Goal: Task Accomplishment & Management: Complete application form

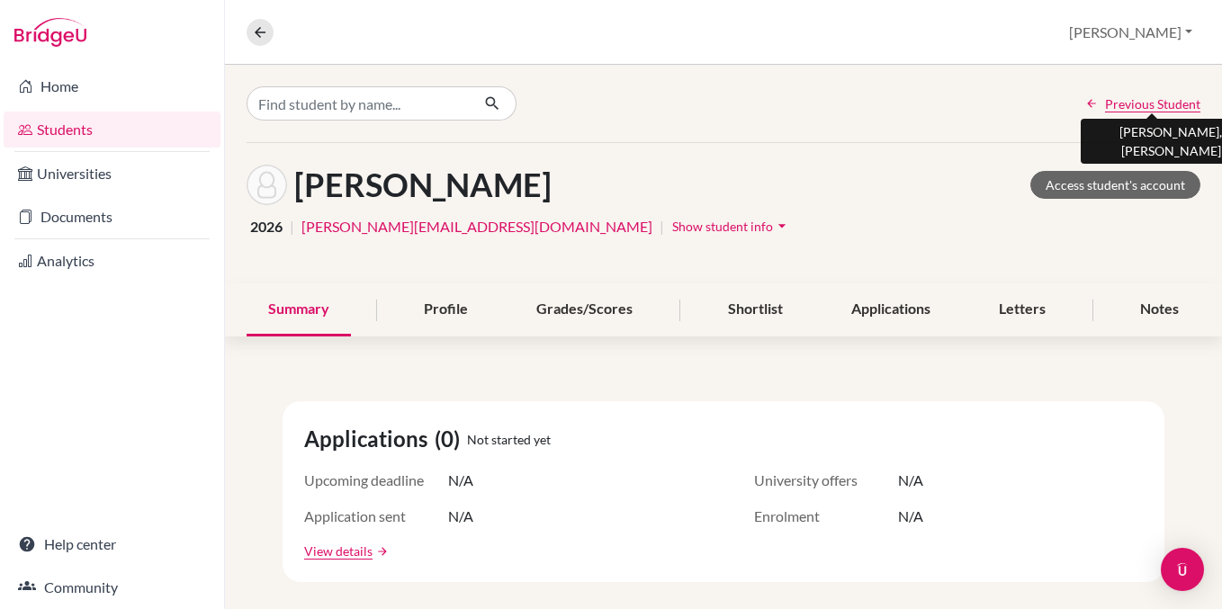
click at [1109, 104] on span "Previous Student" at bounding box center [1152, 104] width 95 height 19
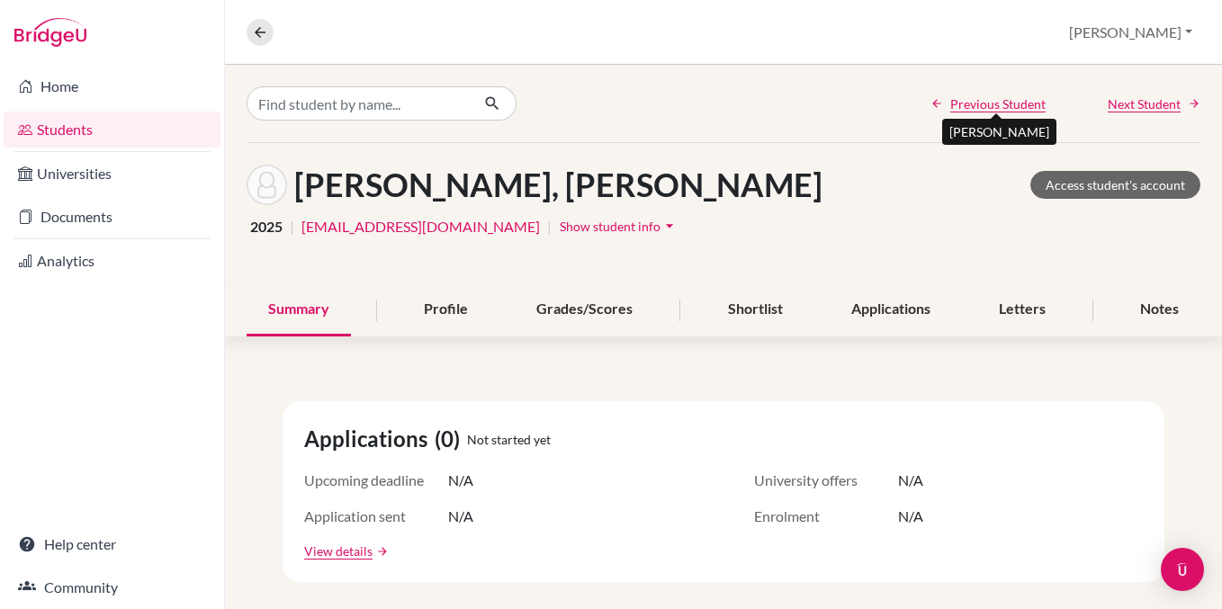
click at [94, 131] on link "Students" at bounding box center [112, 130] width 217 height 36
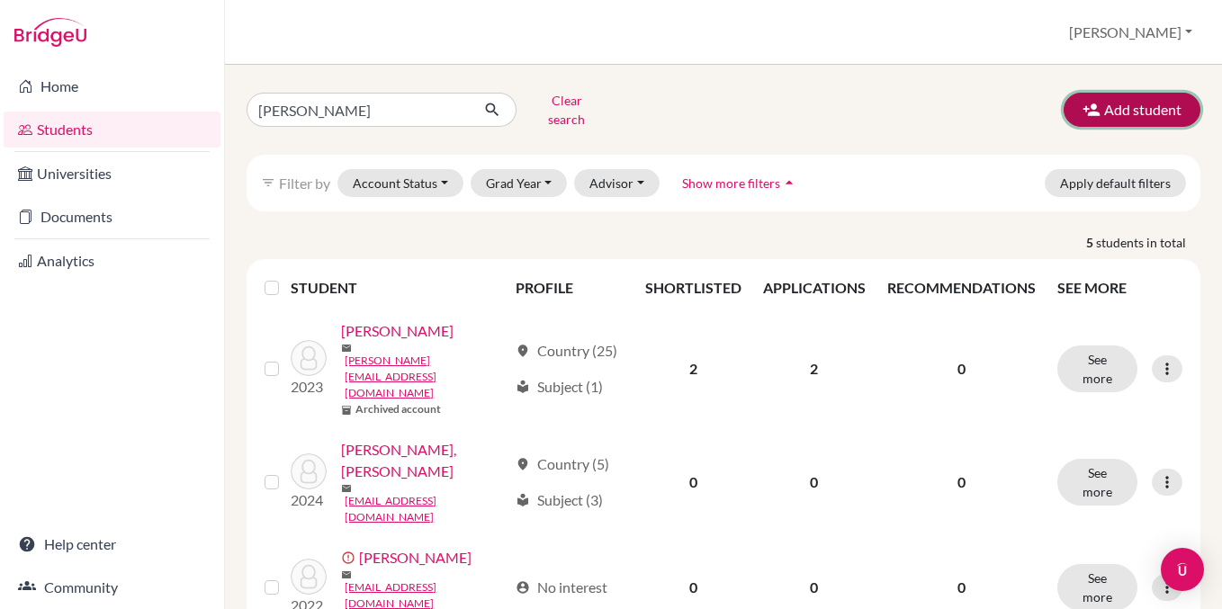
click at [1112, 104] on button "Add student" at bounding box center [1132, 110] width 137 height 34
